Goal: Task Accomplishment & Management: Use online tool/utility

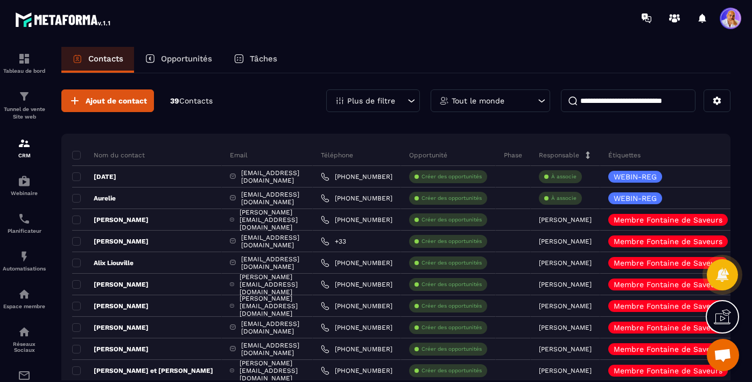
scroll to position [10945, 0]
click at [24, 99] on img at bounding box center [24, 96] width 13 height 13
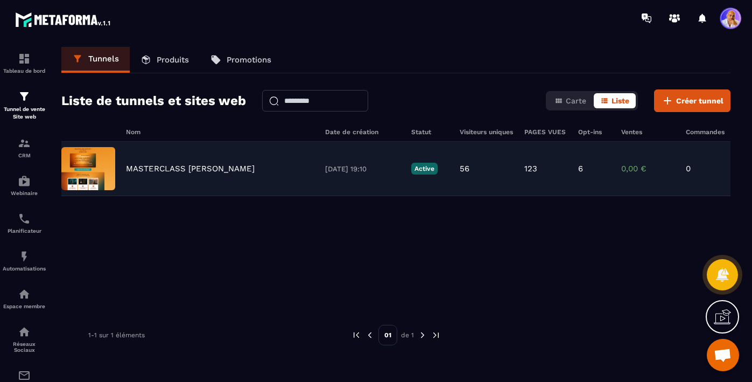
click at [158, 167] on p "MASTERCLASS [PERSON_NAME]" at bounding box center [190, 169] width 129 height 10
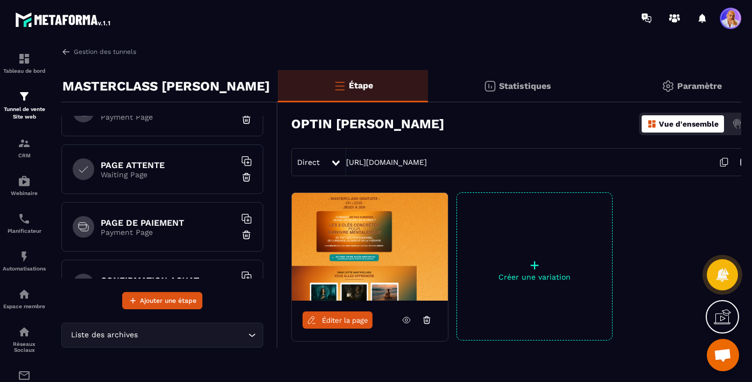
scroll to position [329, 0]
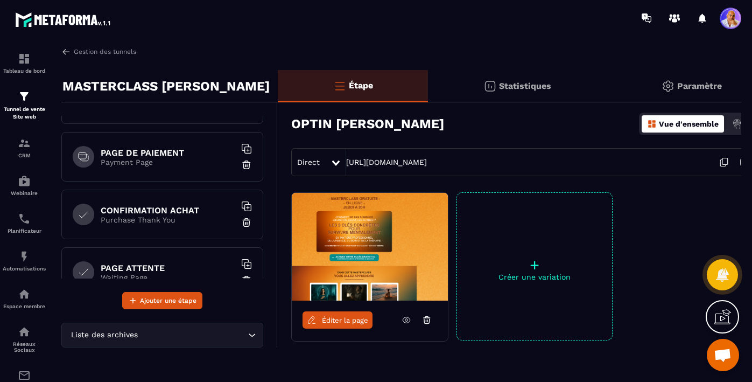
drag, startPoint x: 123, startPoint y: 268, endPoint x: 130, endPoint y: 185, distance: 82.7
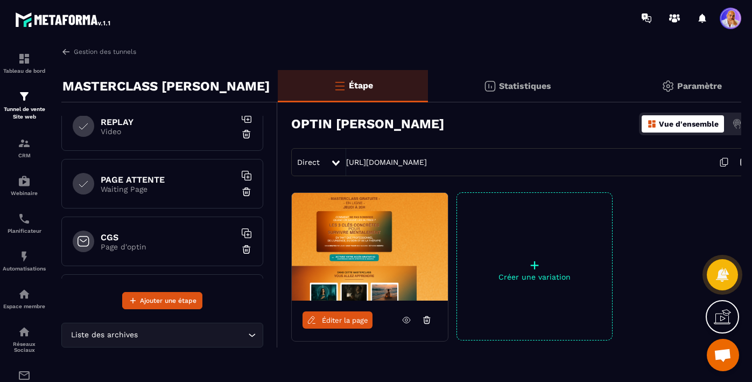
scroll to position [482, 0]
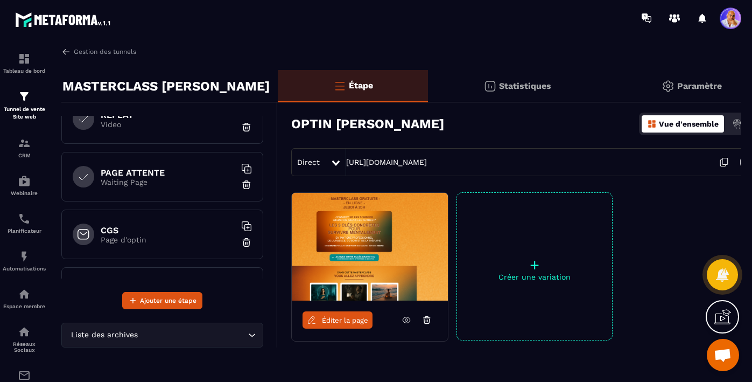
click at [175, 175] on h6 "PAGE ATTENTE" at bounding box center [168, 172] width 135 height 10
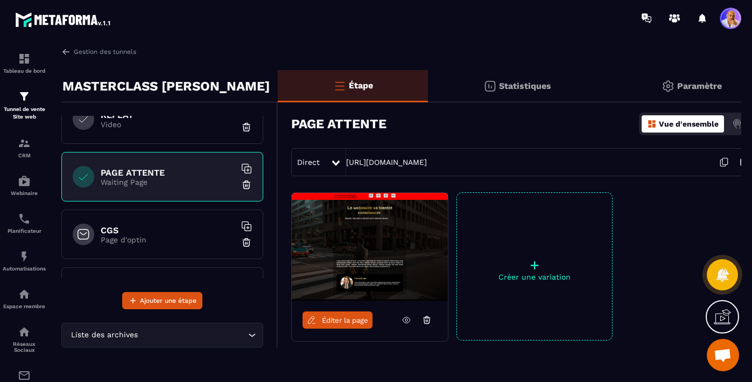
click at [339, 319] on span "Éditer la page" at bounding box center [345, 320] width 46 height 8
